Goal: Communication & Community: Answer question/provide support

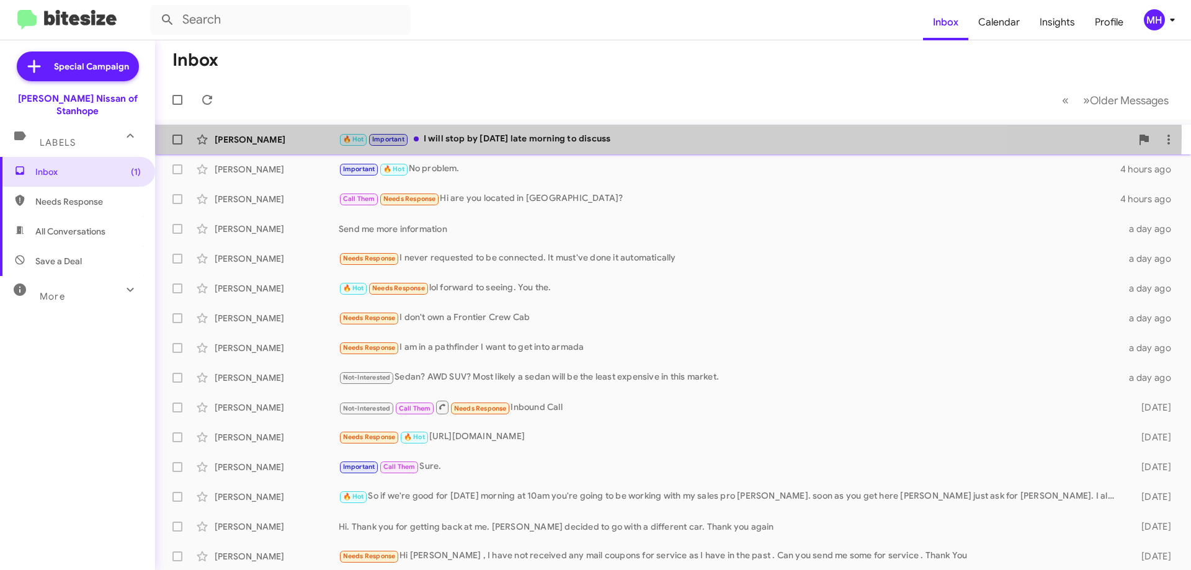
click at [543, 135] on div "🔥 Hot Important I will stop by tomorrow late morning to discuss" at bounding box center [735, 139] width 793 height 14
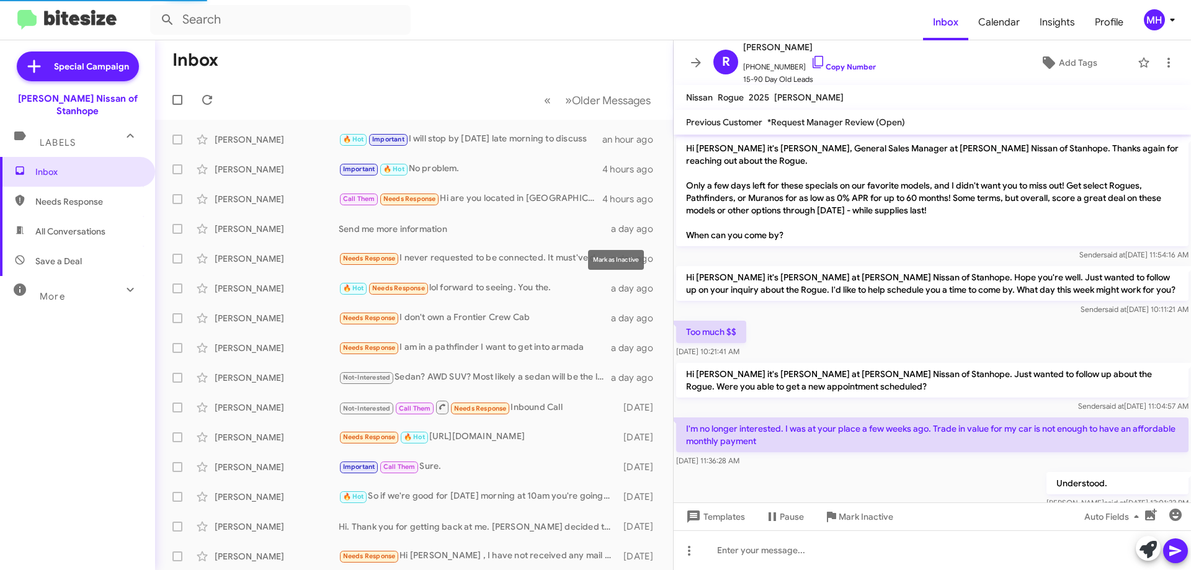
scroll to position [370, 0]
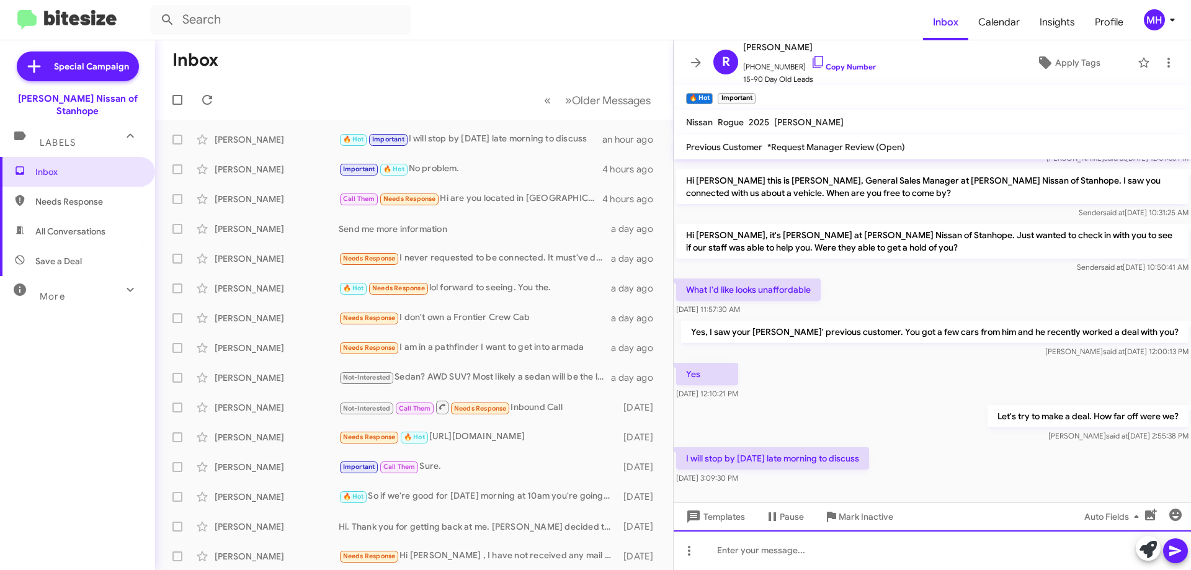
click at [764, 553] on div at bounding box center [932, 550] width 517 height 40
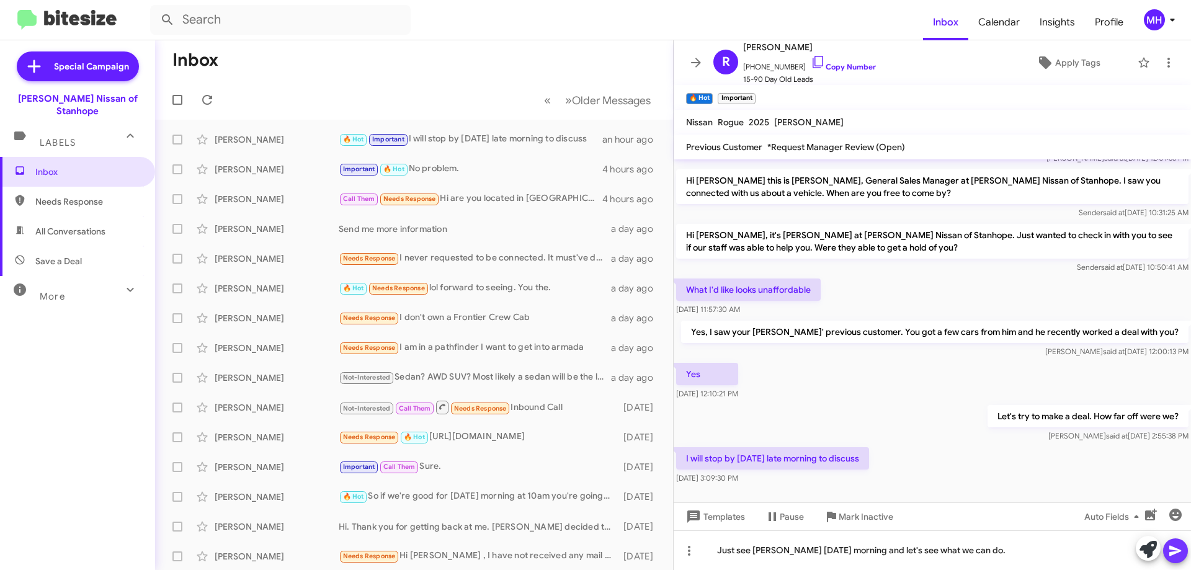
click at [1180, 552] on icon at bounding box center [1175, 550] width 15 height 15
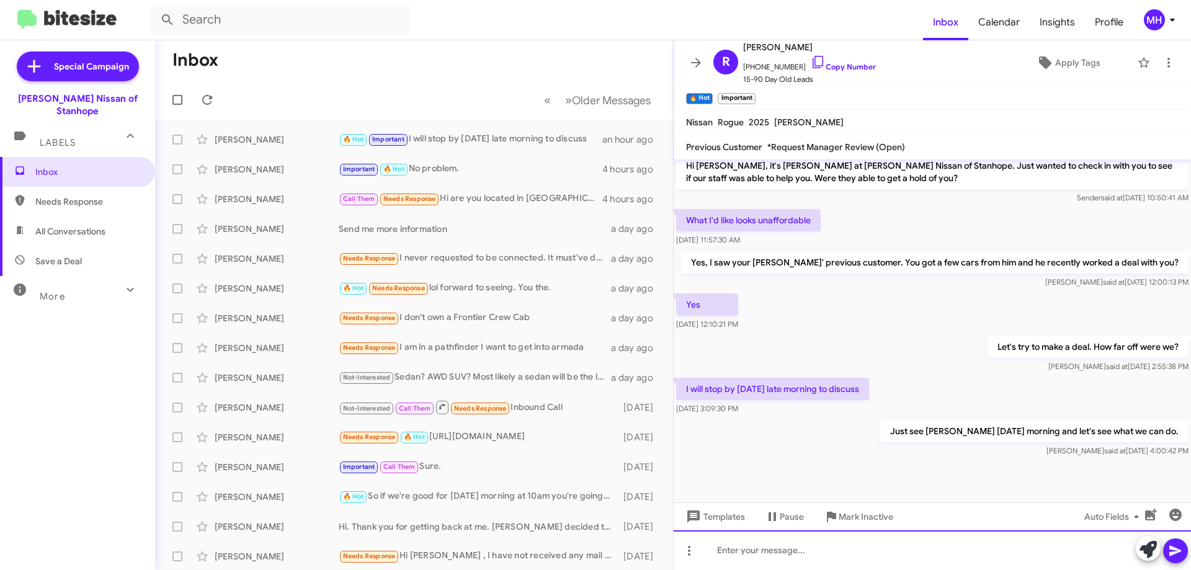
scroll to position [440, 0]
